Goal: Information Seeking & Learning: Learn about a topic

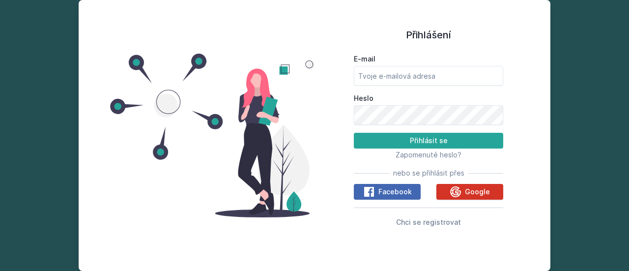
click at [479, 189] on span "Google" at bounding box center [477, 192] width 25 height 10
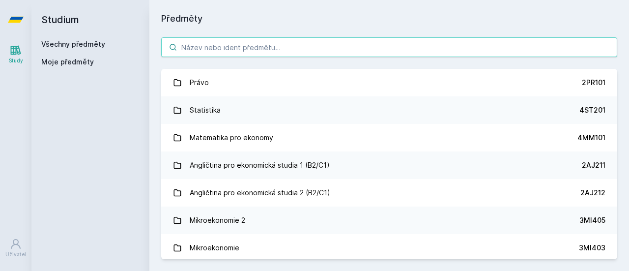
click at [297, 50] on input "search" at bounding box center [389, 47] width 456 height 20
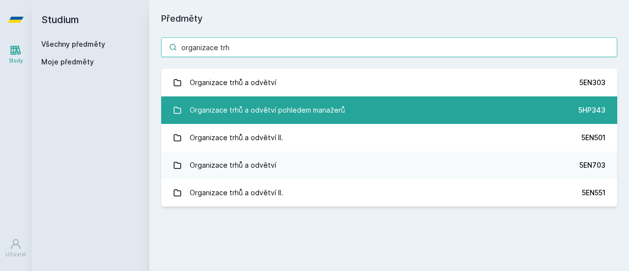
type input "organizace trh"
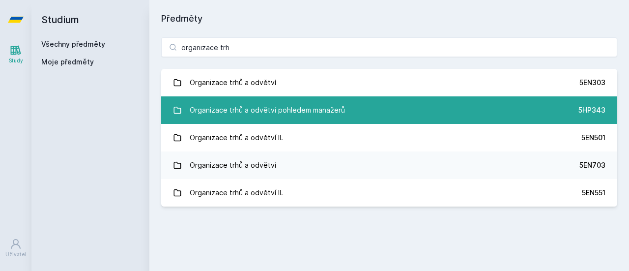
click at [299, 107] on div "Organizace trhů a odvětví pohledem manažerů" at bounding box center [267, 110] width 155 height 20
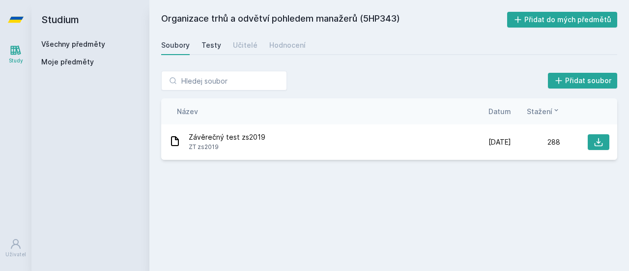
click at [210, 50] on link "Testy" at bounding box center [212, 45] width 20 height 20
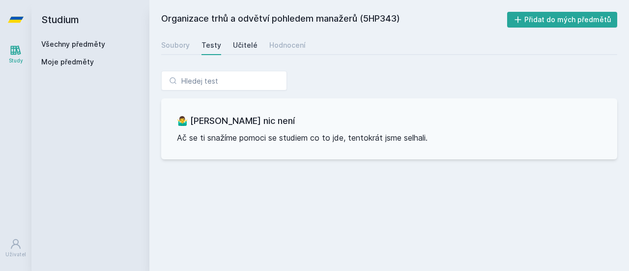
click at [242, 50] on link "Učitelé" at bounding box center [245, 45] width 25 height 20
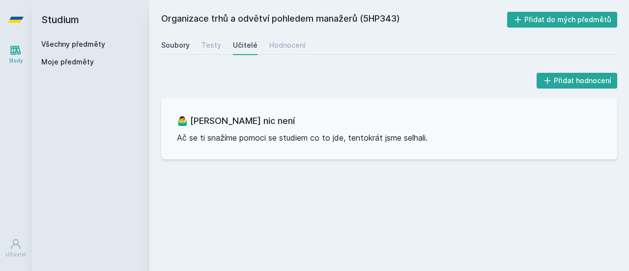
click at [166, 52] on link "Soubory" at bounding box center [175, 45] width 29 height 20
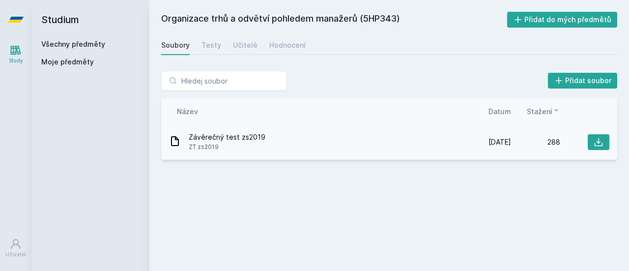
click at [228, 140] on span "Závěrečný test zs2019" at bounding box center [227, 137] width 77 height 10
click at [591, 147] on button at bounding box center [599, 142] width 22 height 16
click at [284, 47] on div "Hodnocení" at bounding box center [287, 45] width 36 height 10
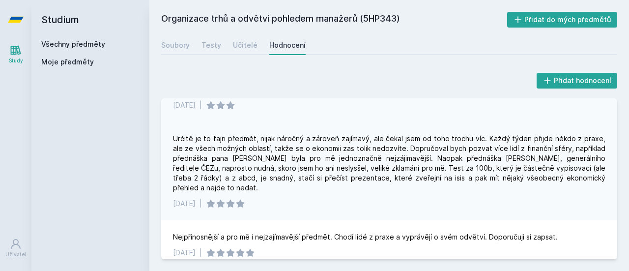
scroll to position [44, 0]
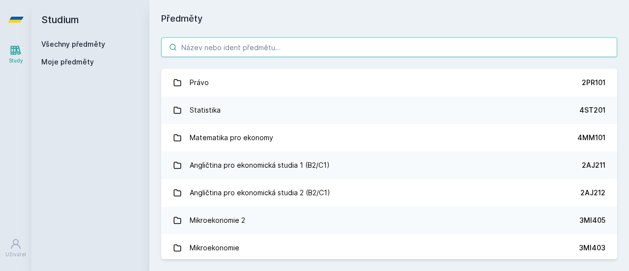
click at [190, 49] on input "search" at bounding box center [389, 47] width 456 height 20
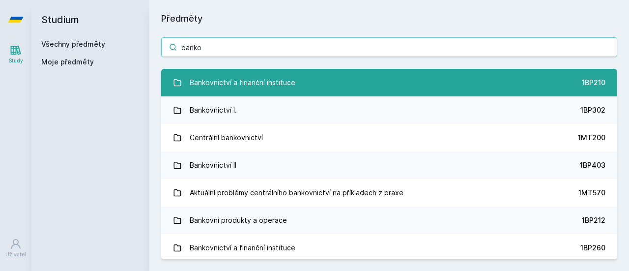
type input "banko"
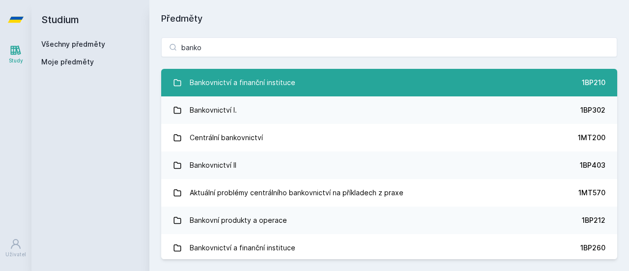
click at [544, 86] on link "Bankovnictví a finanční instituce 1BP210" at bounding box center [389, 83] width 456 height 28
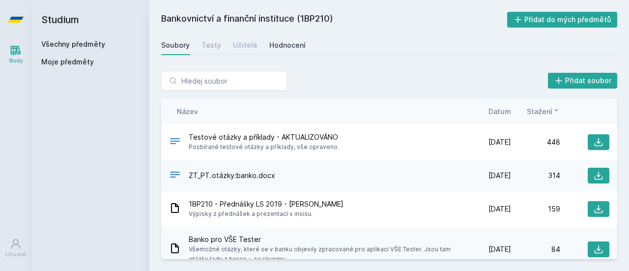
click at [287, 44] on div "Hodnocení" at bounding box center [287, 45] width 36 height 10
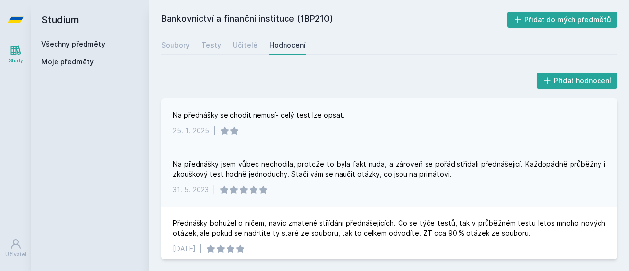
scroll to position [14, 0]
